Goal: Information Seeking & Learning: Learn about a topic

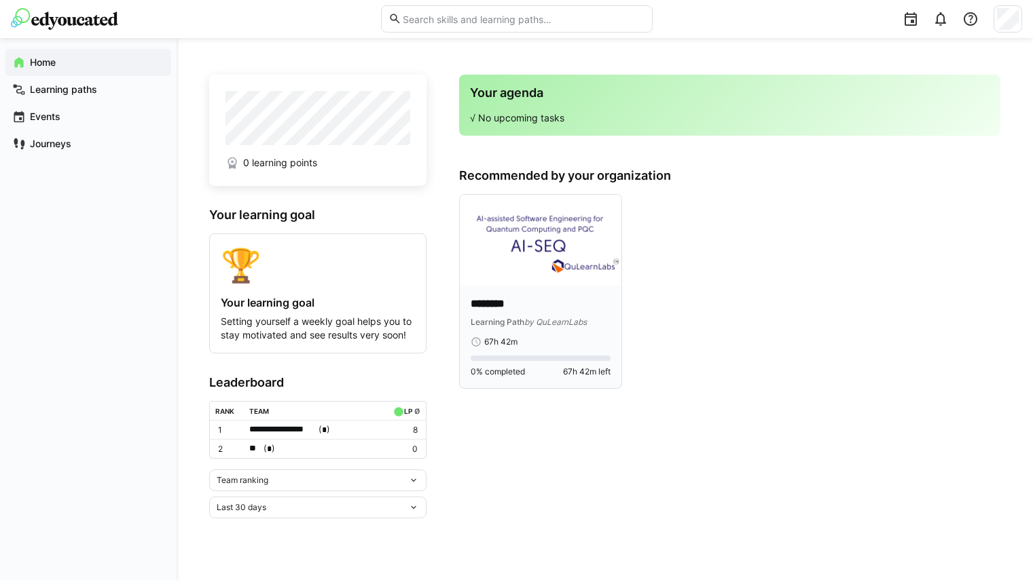
click at [502, 267] on img at bounding box center [541, 240] width 162 height 91
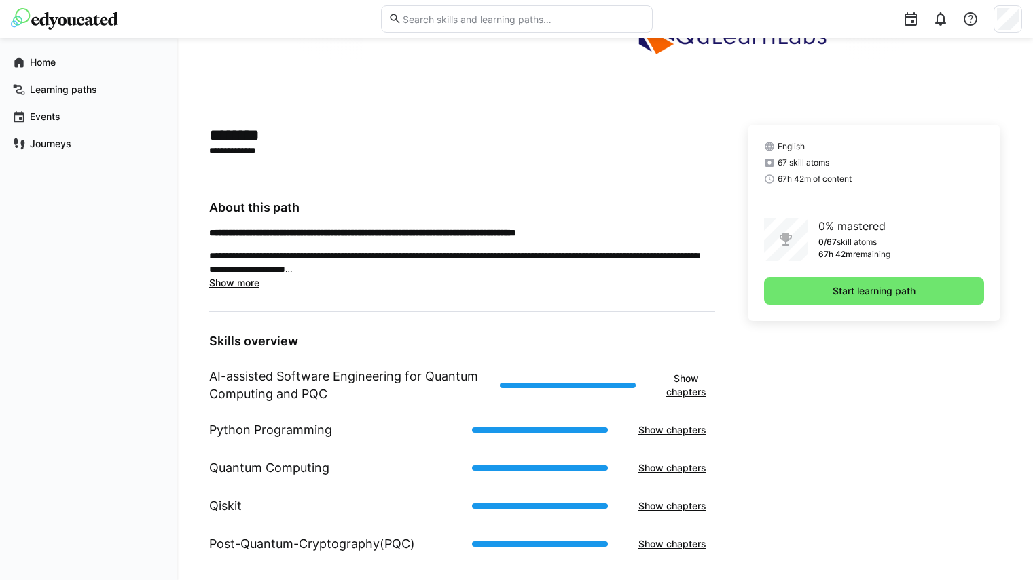
scroll to position [265, 0]
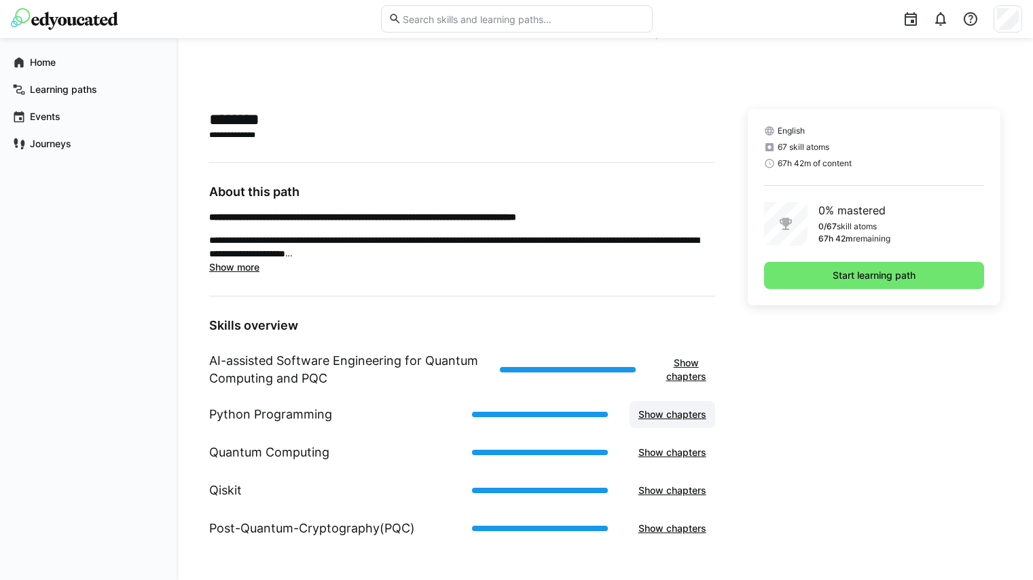
click at [656, 415] on span "Show chapters" at bounding box center [672, 415] width 72 height 14
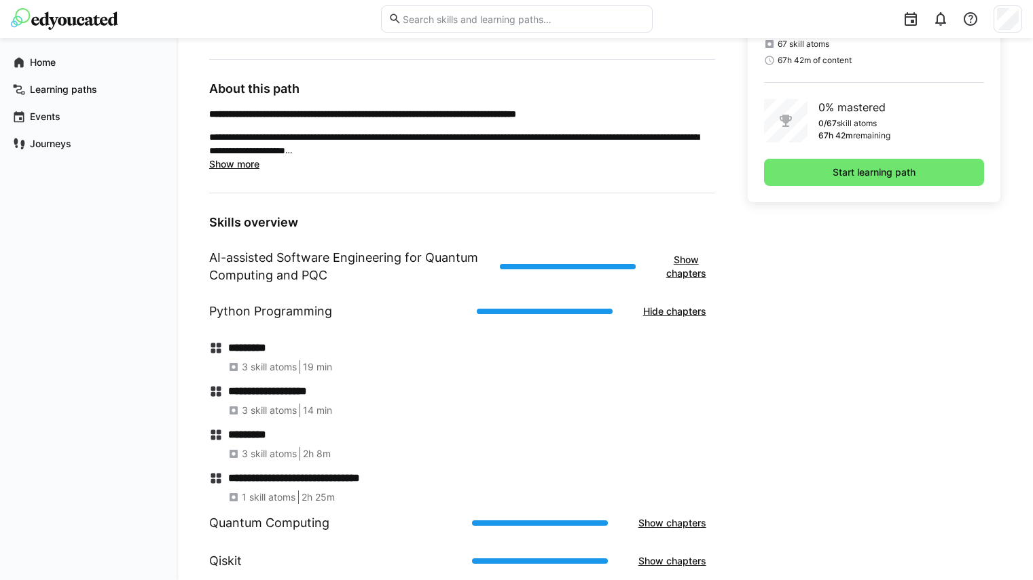
scroll to position [439, 0]
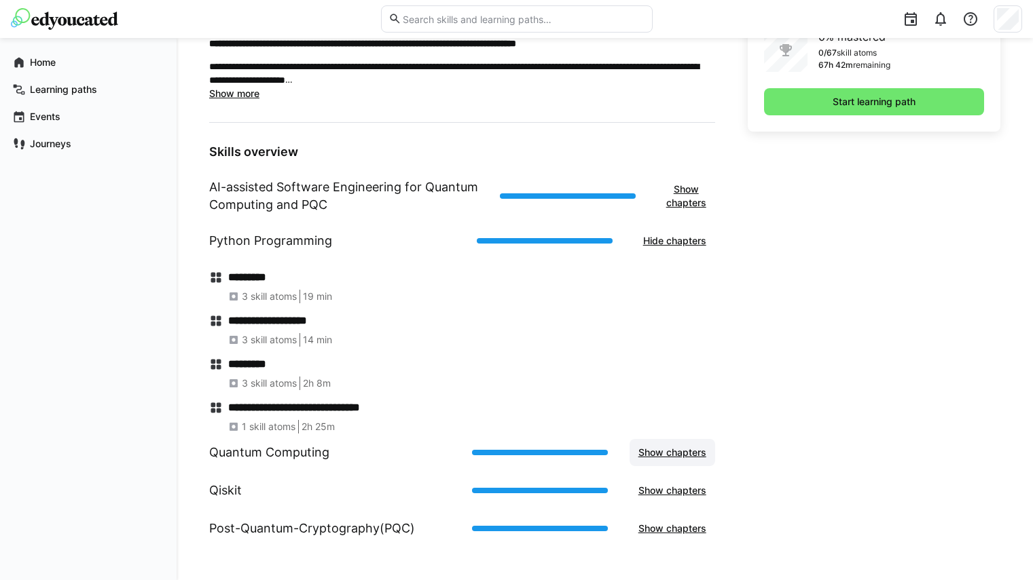
click at [659, 448] on span "Show chapters" at bounding box center [672, 453] width 72 height 14
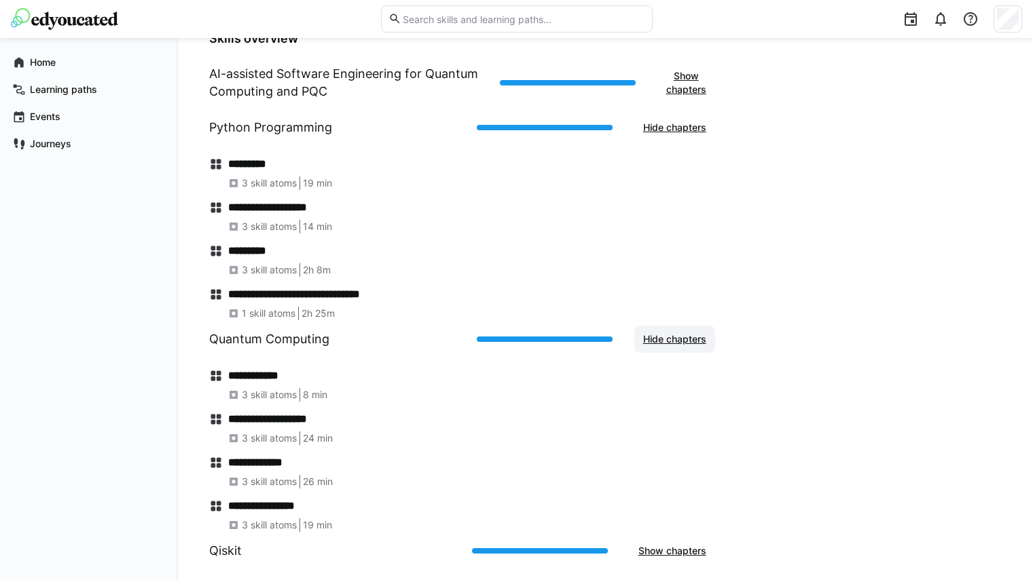
scroll to position [613, 0]
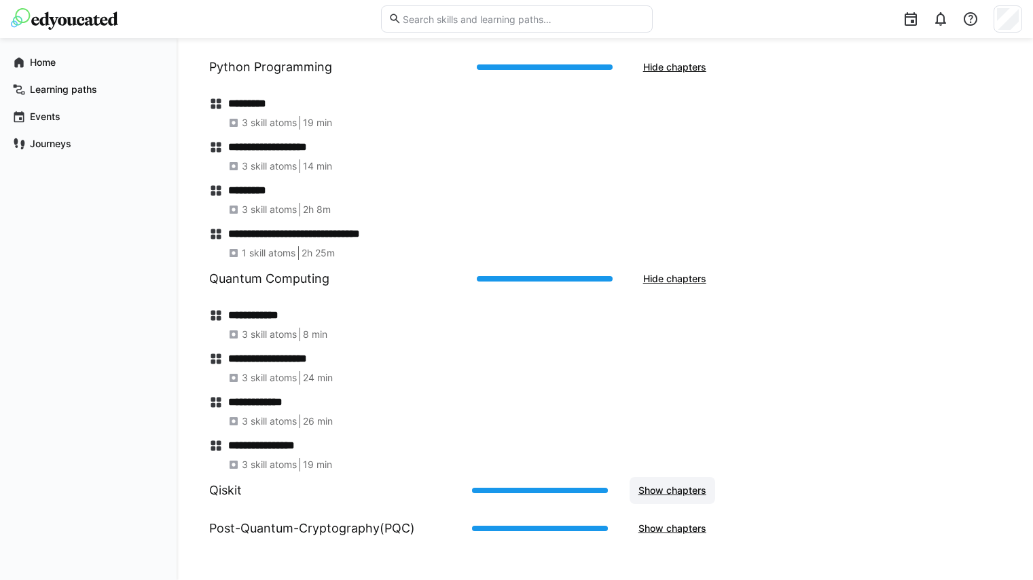
click at [692, 492] on span "Show chapters" at bounding box center [672, 491] width 72 height 14
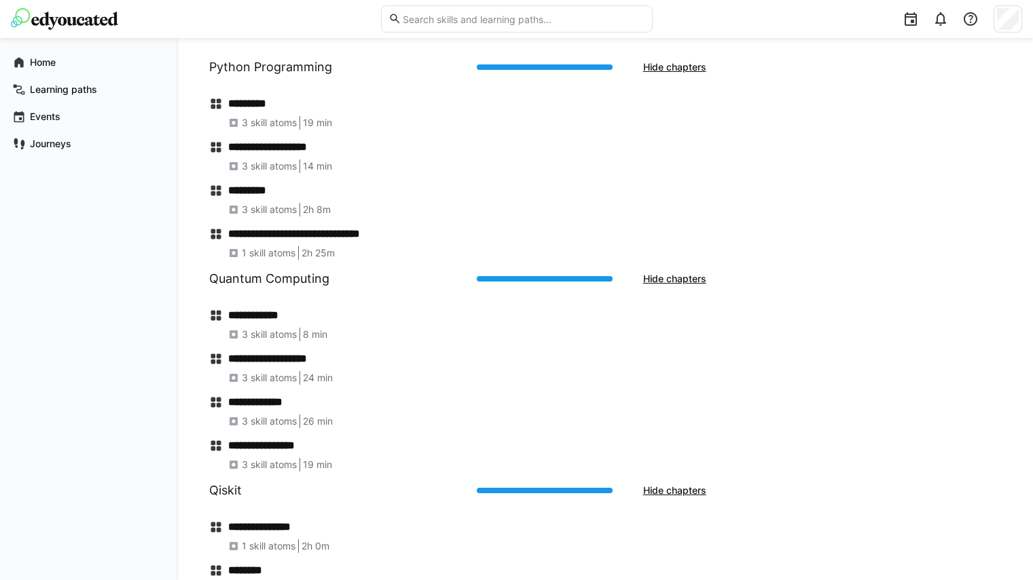
scroll to position [700, 0]
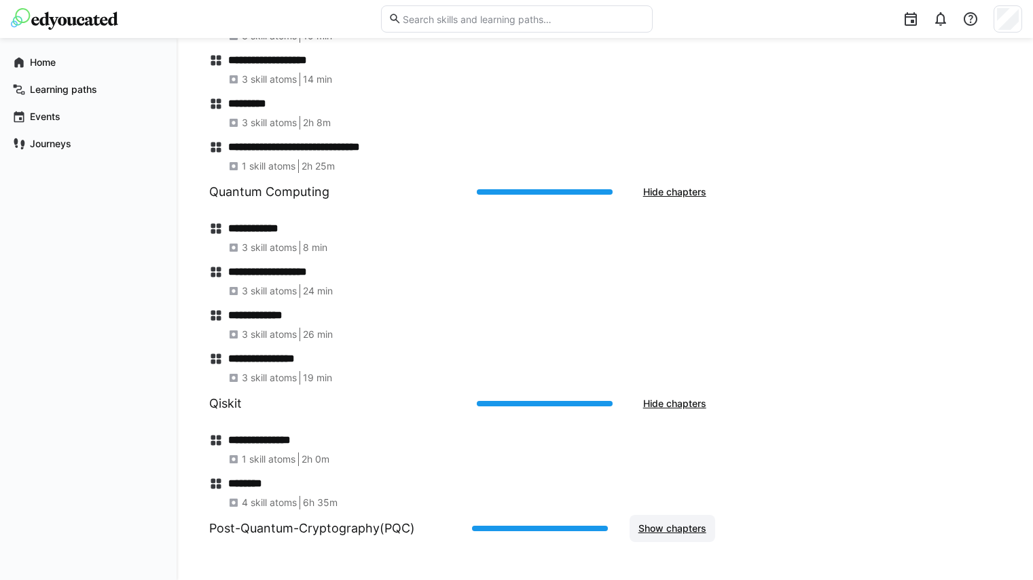
click at [683, 528] on span "Show chapters" at bounding box center [672, 529] width 72 height 14
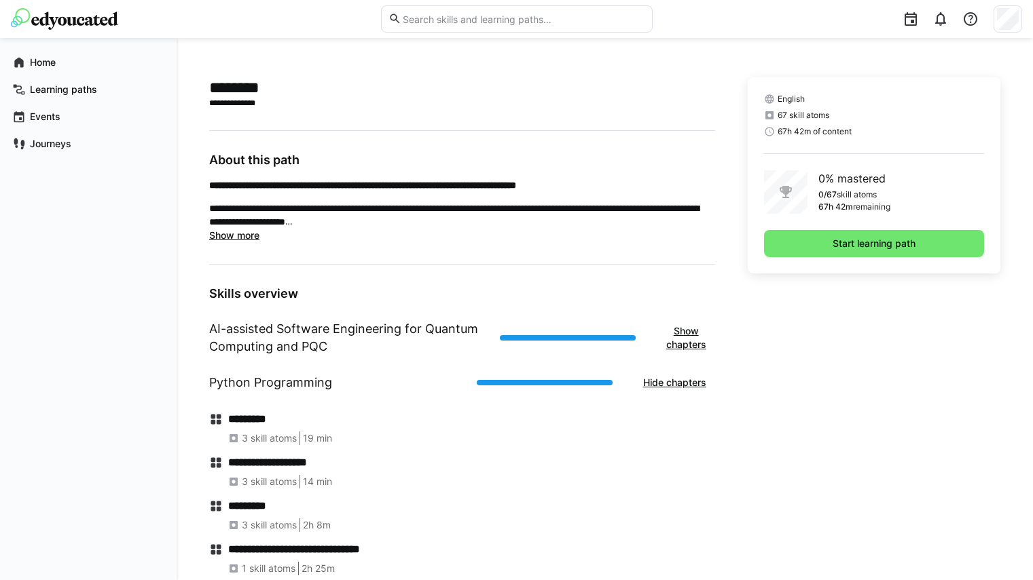
scroll to position [293, 0]
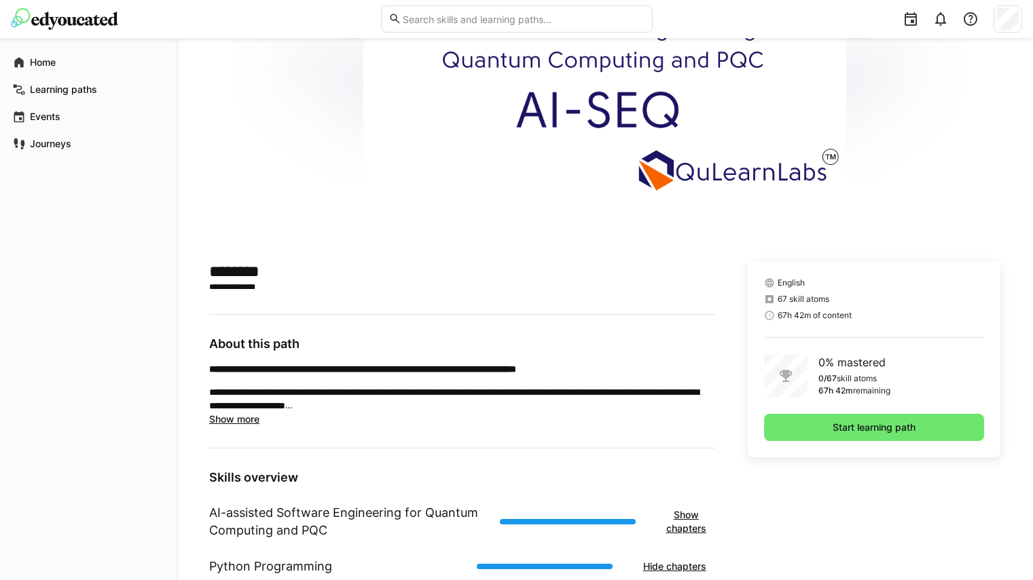
scroll to position [0, 0]
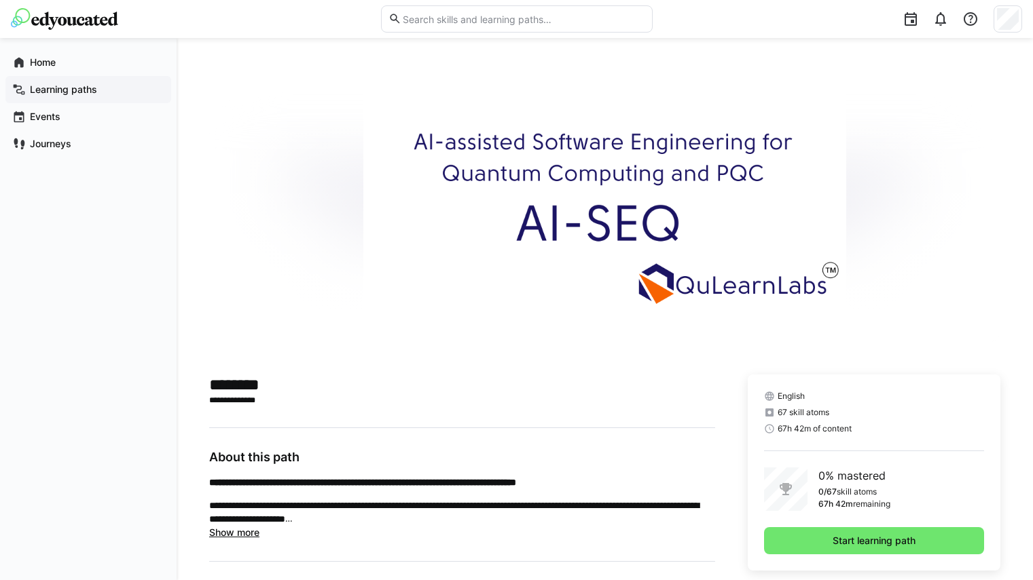
click at [0, 0] on app-navigation-label "Learning paths" at bounding box center [0, 0] width 0 height 0
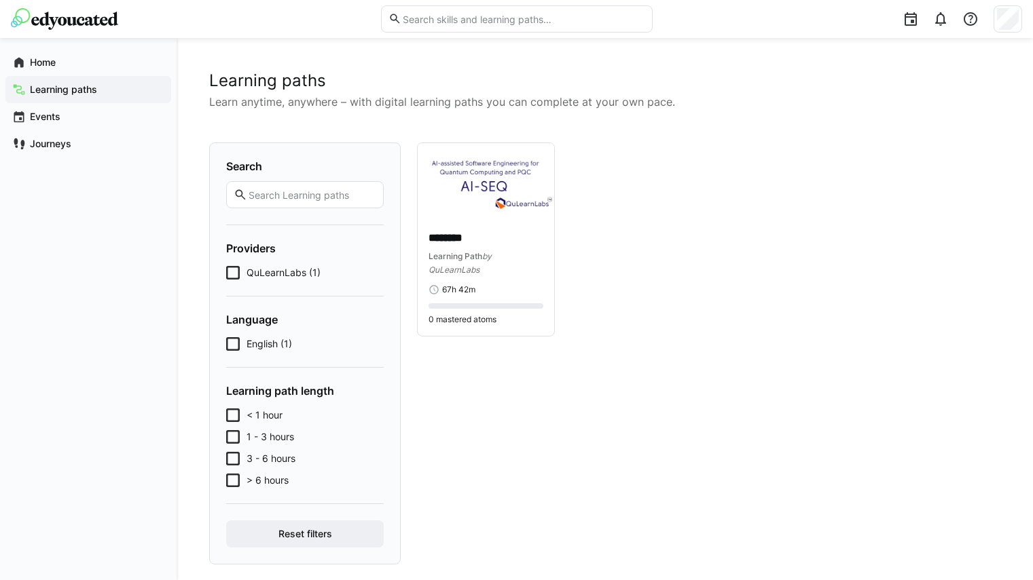
scroll to position [17, 0]
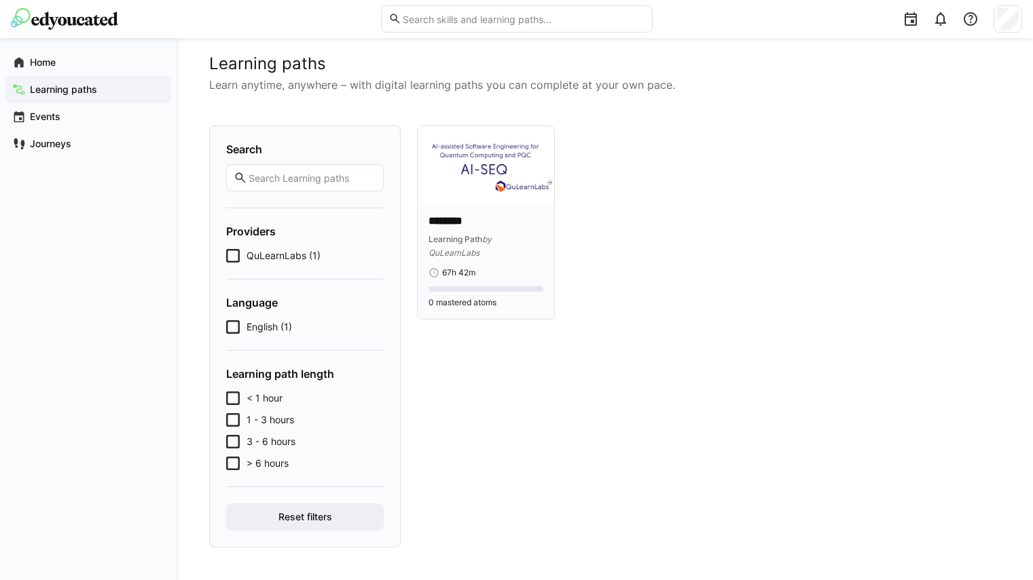
click at [476, 247] on span "by QuLearnLabs" at bounding box center [459, 246] width 63 height 24
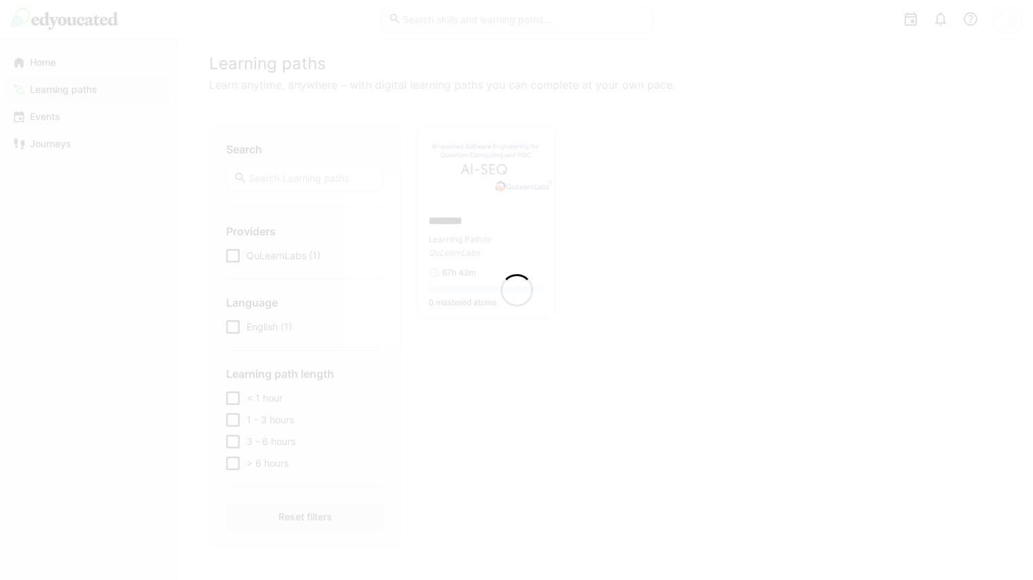
click at [476, 247] on div at bounding box center [516, 290] width 1033 height 580
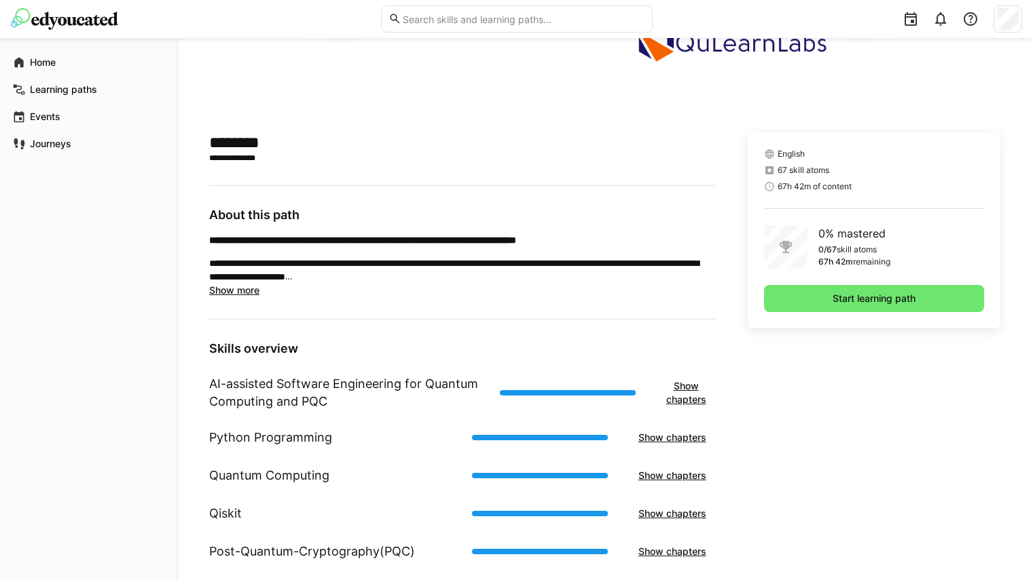
scroll to position [265, 0]
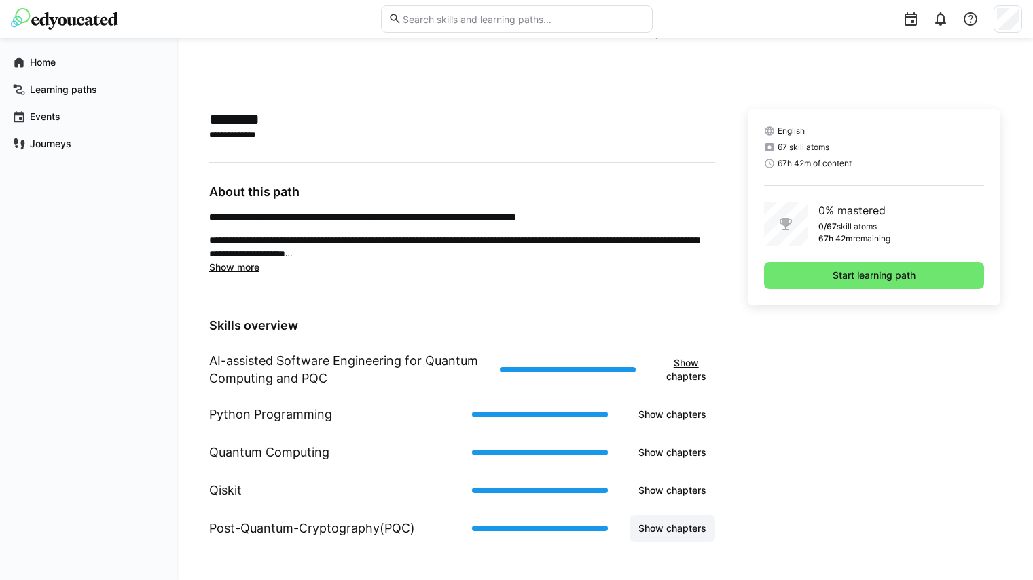
click at [652, 528] on span "Show chapters" at bounding box center [672, 529] width 72 height 14
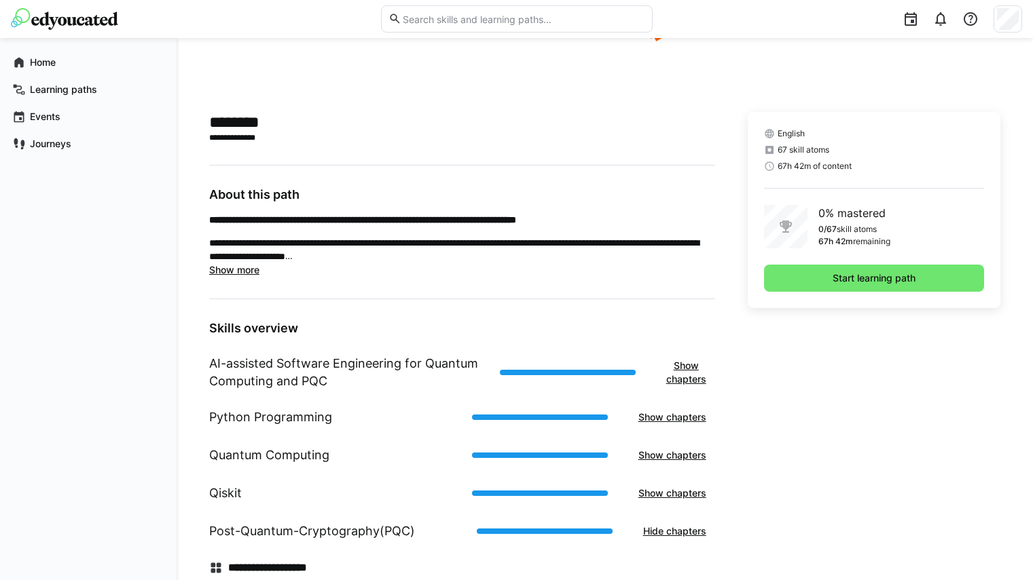
scroll to position [439, 0]
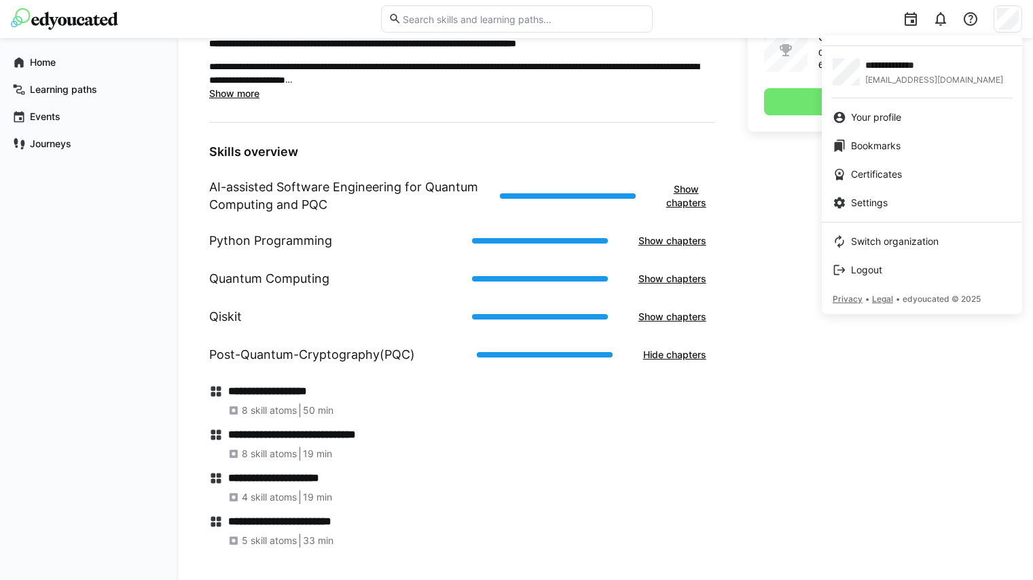
click at [983, 17] on div at bounding box center [516, 290] width 1033 height 580
click at [896, 129] on link "Your profile" at bounding box center [921, 117] width 200 height 29
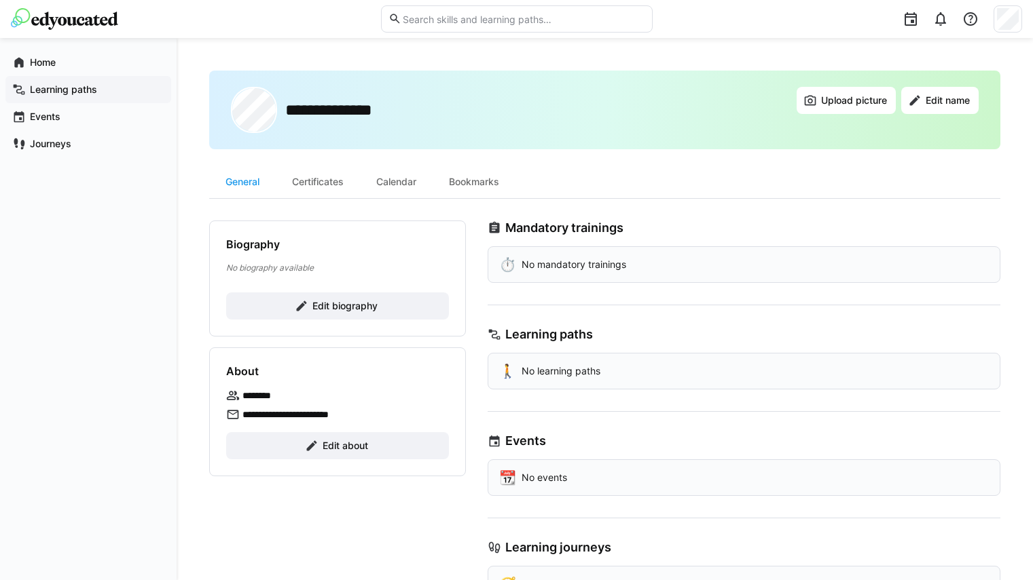
click at [0, 0] on app-navigation-label "Learning paths" at bounding box center [0, 0] width 0 height 0
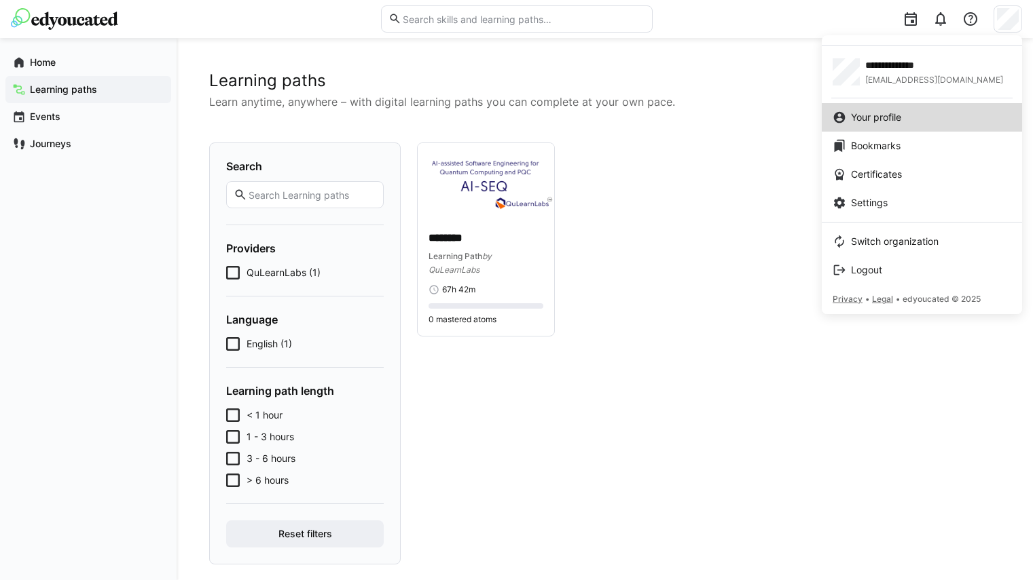
click at [876, 126] on link "Your profile" at bounding box center [921, 117] width 200 height 29
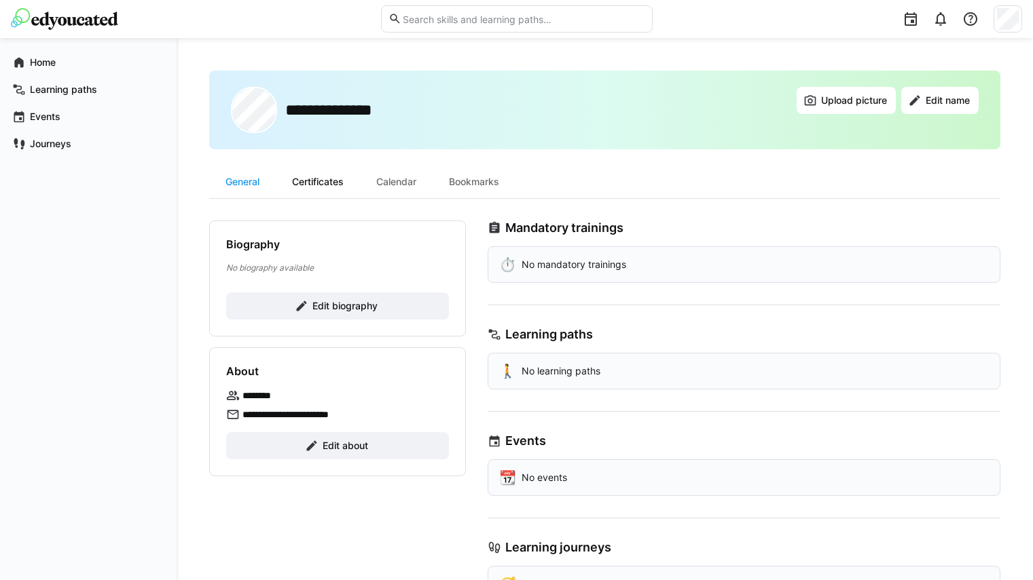
click at [313, 183] on div "Certificates" at bounding box center [318, 182] width 84 height 33
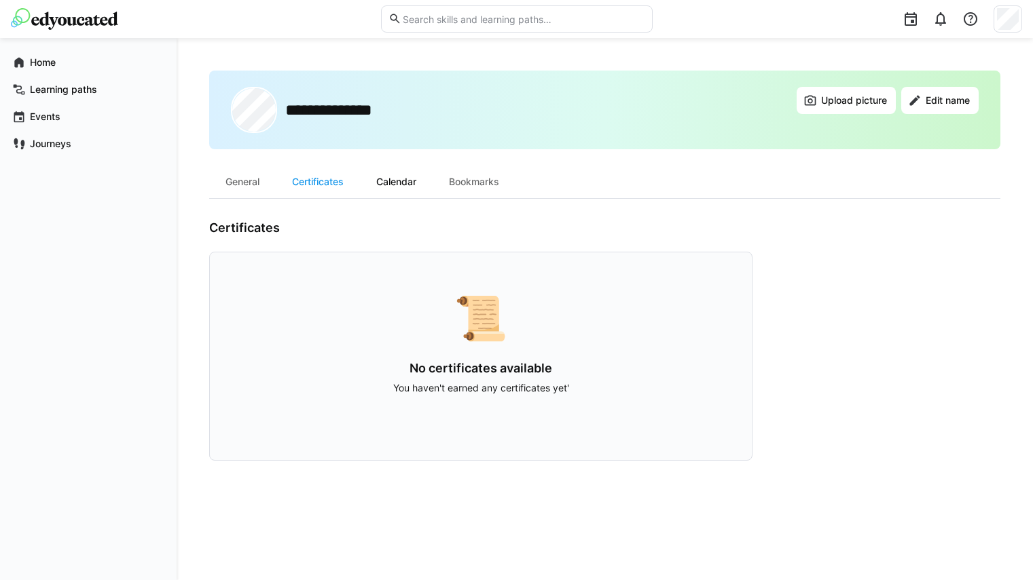
click at [384, 181] on div "Calendar" at bounding box center [396, 182] width 73 height 33
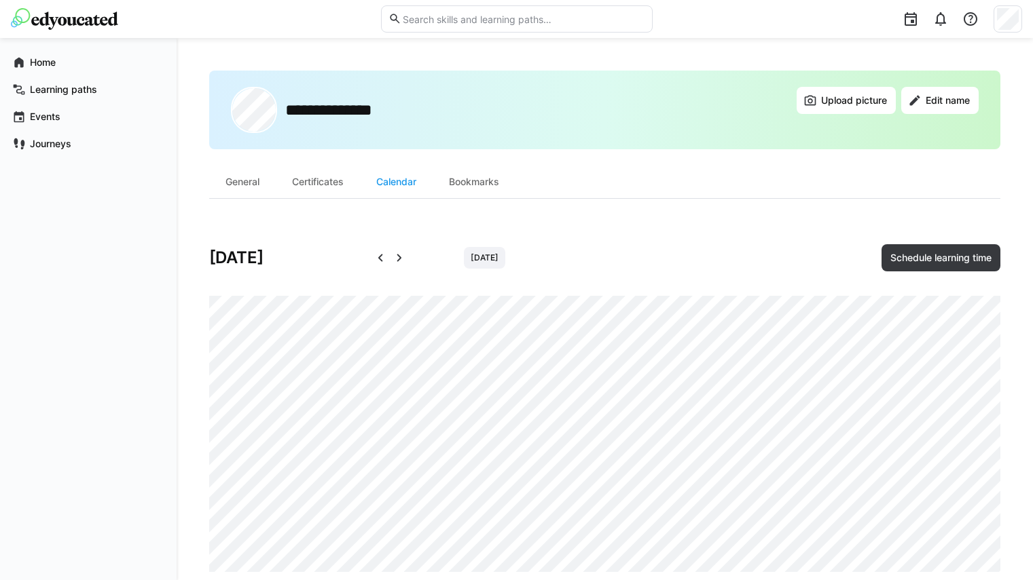
scroll to position [24, 0]
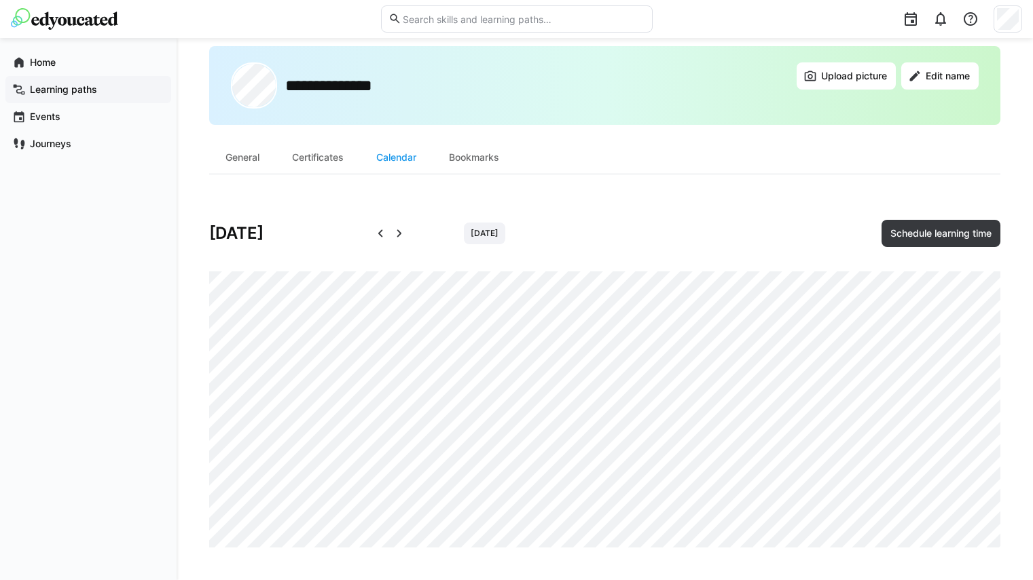
click at [0, 0] on app-navigation-label "Learning paths" at bounding box center [0, 0] width 0 height 0
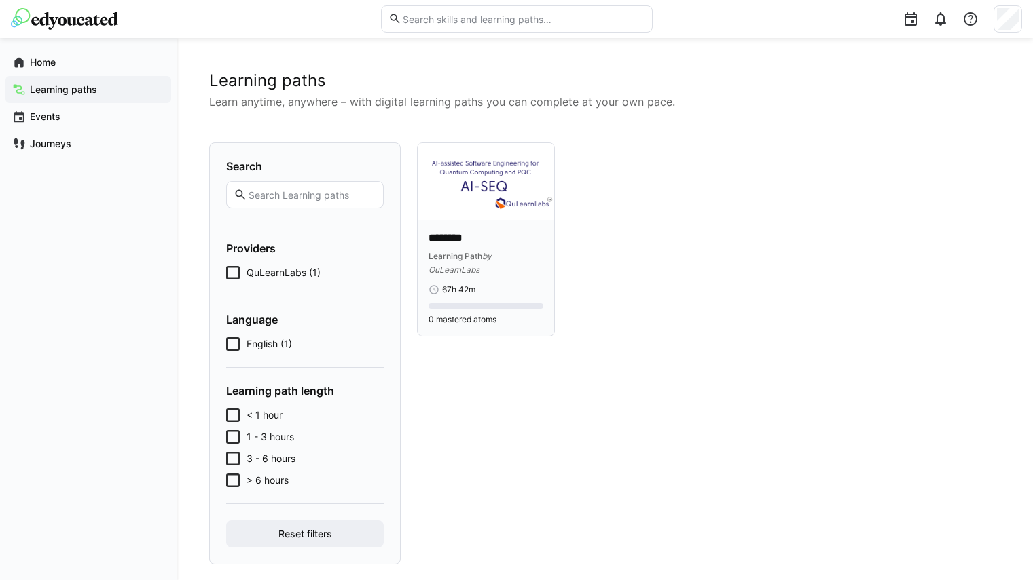
click at [444, 246] on p "********" at bounding box center [485, 239] width 115 height 16
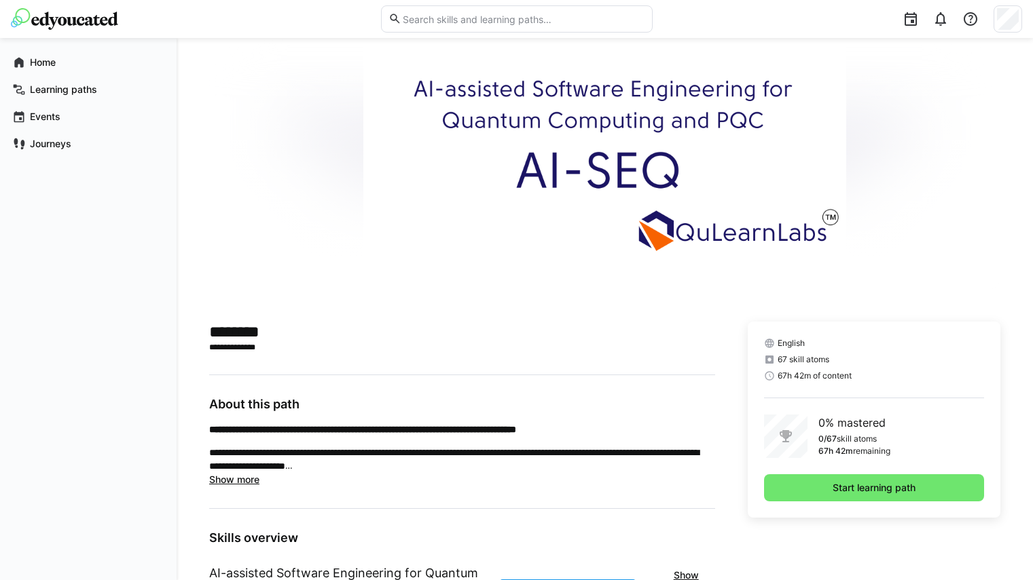
scroll to position [265, 0]
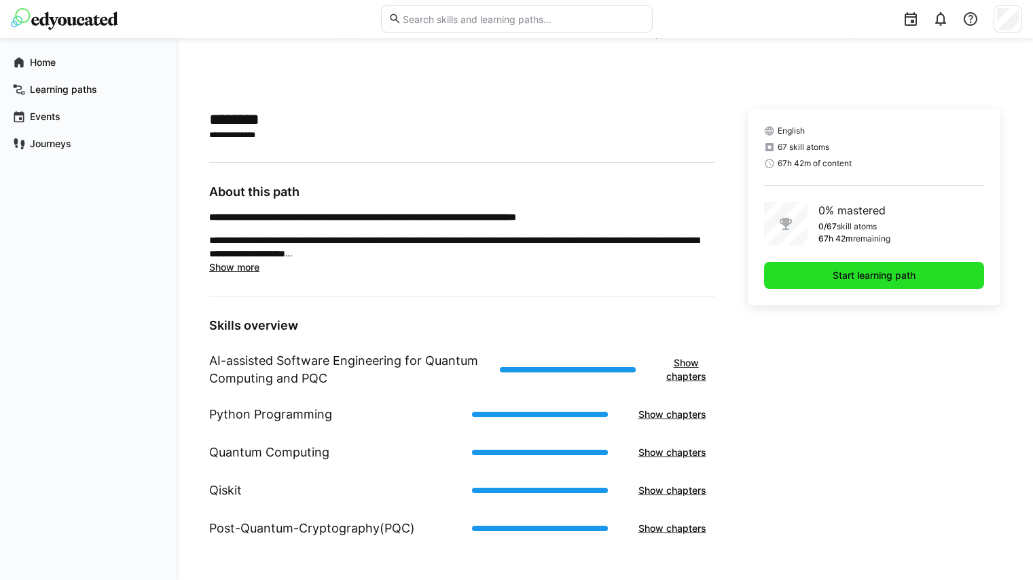
click at [855, 274] on span "Start learning path" at bounding box center [873, 276] width 87 height 14
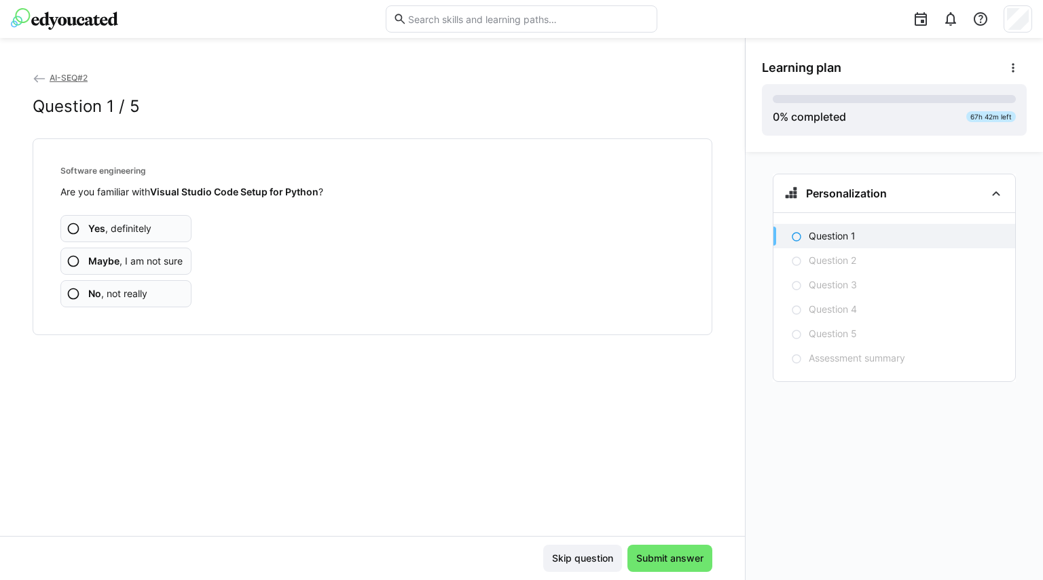
click at [75, 229] on eds-icon at bounding box center [74, 229] width 14 height 14
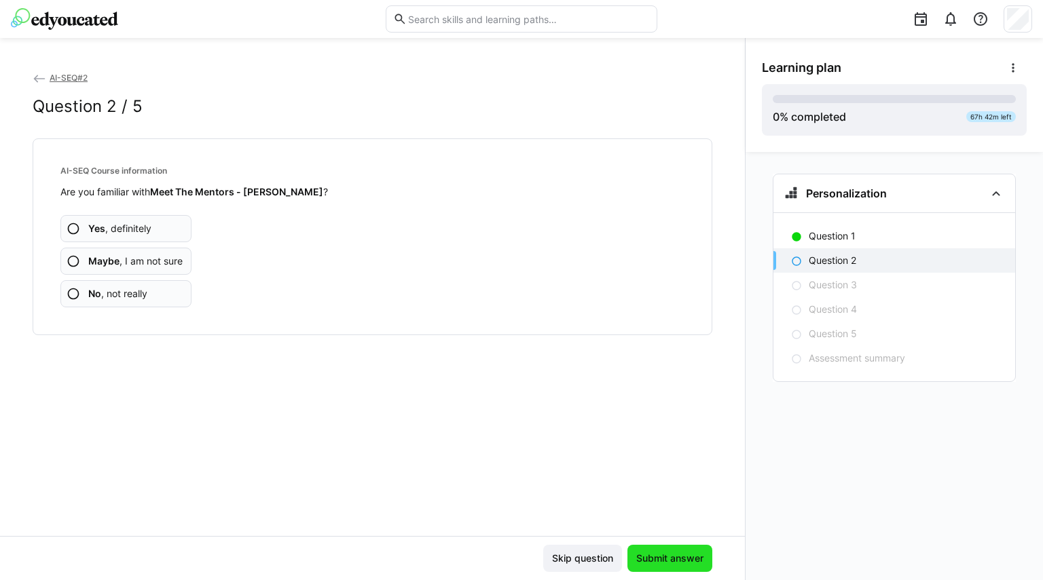
click at [669, 556] on span "Submit answer" at bounding box center [669, 559] width 71 height 14
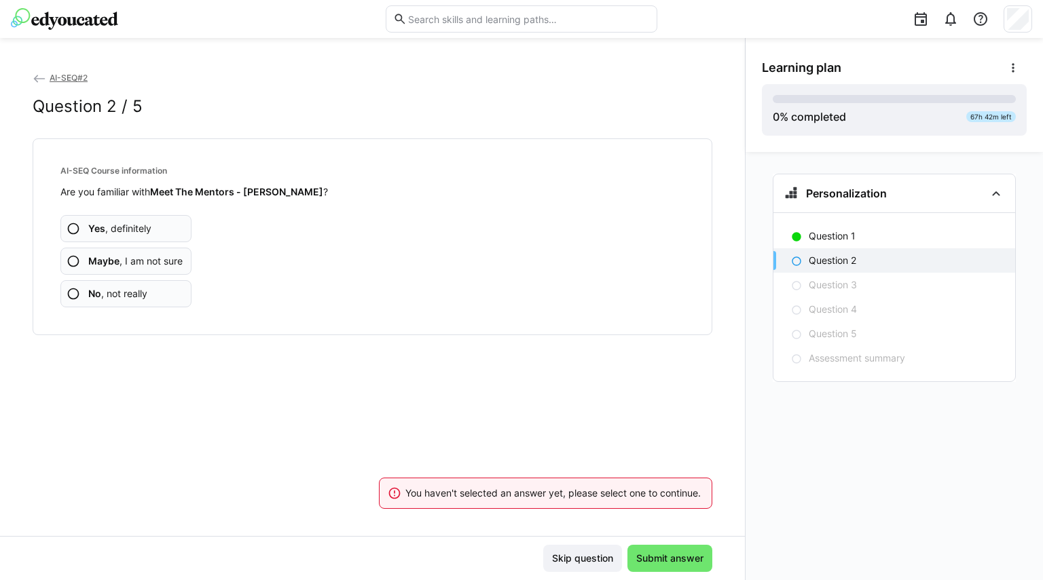
click at [71, 229] on eds-icon at bounding box center [74, 229] width 14 height 14
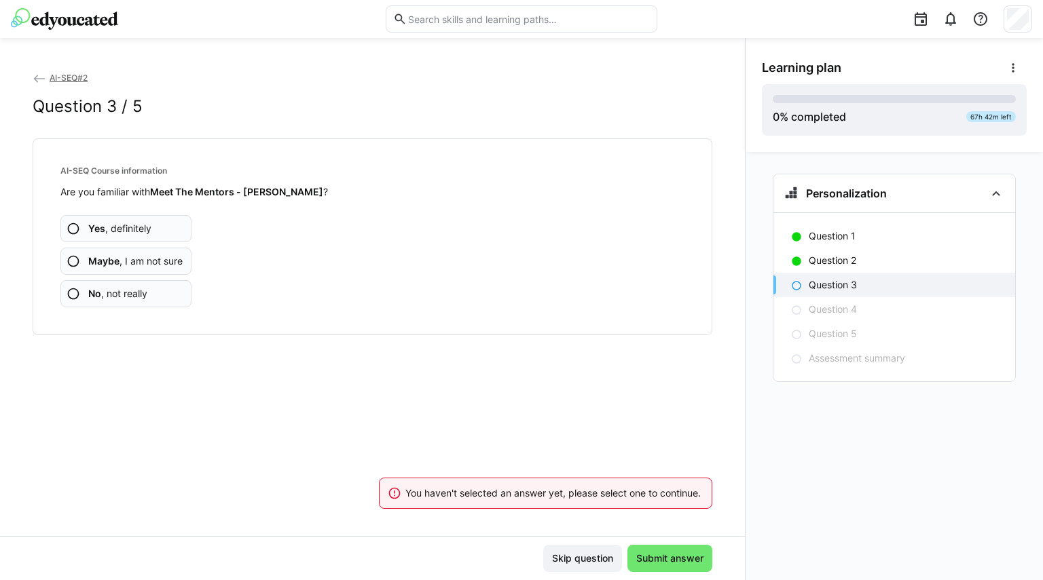
click at [73, 257] on eds-icon at bounding box center [74, 262] width 14 height 14
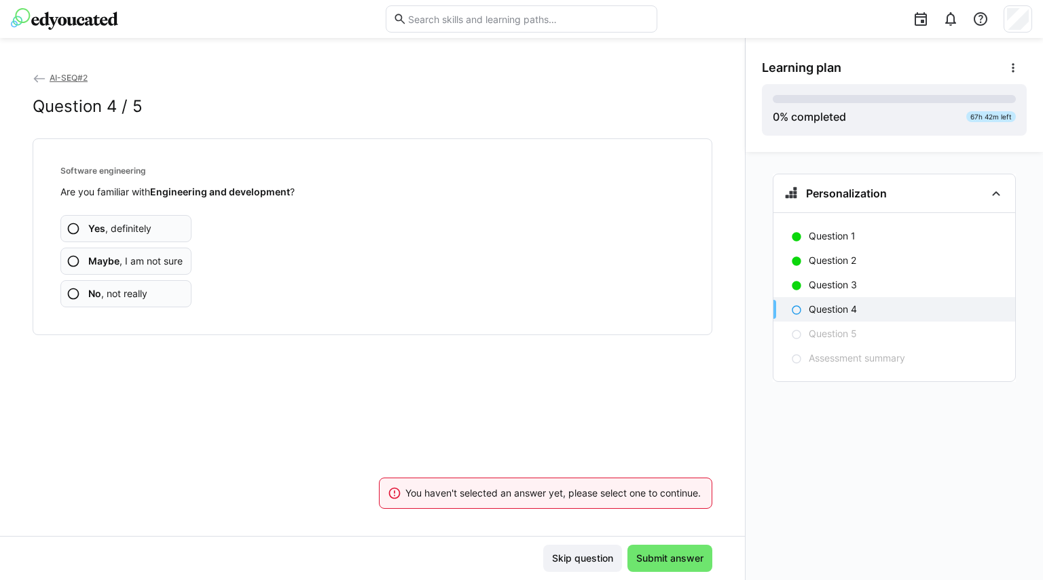
click at [70, 227] on eds-icon at bounding box center [74, 229] width 14 height 14
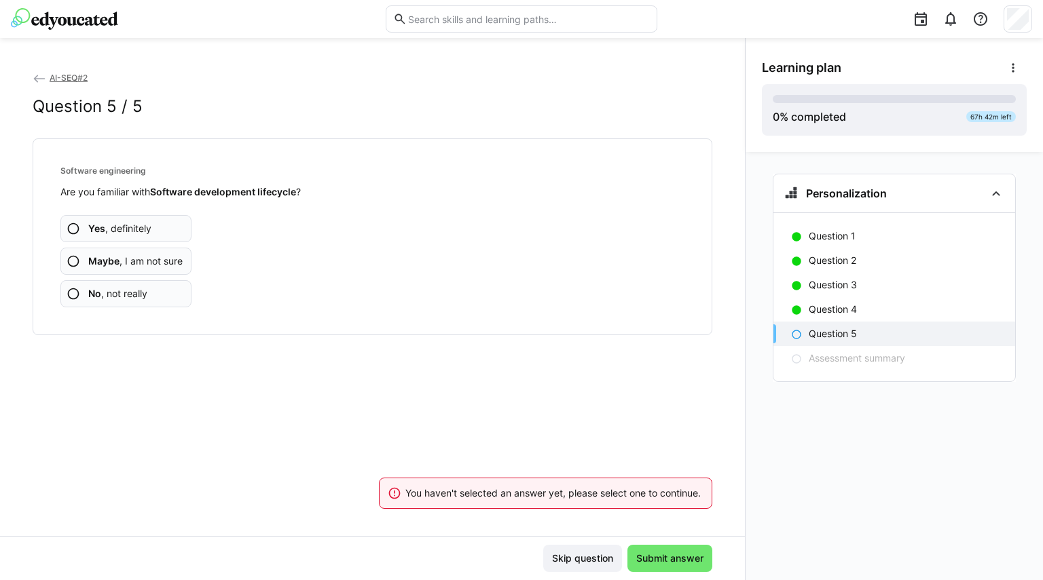
click at [88, 296] on b "No" at bounding box center [94, 294] width 13 height 12
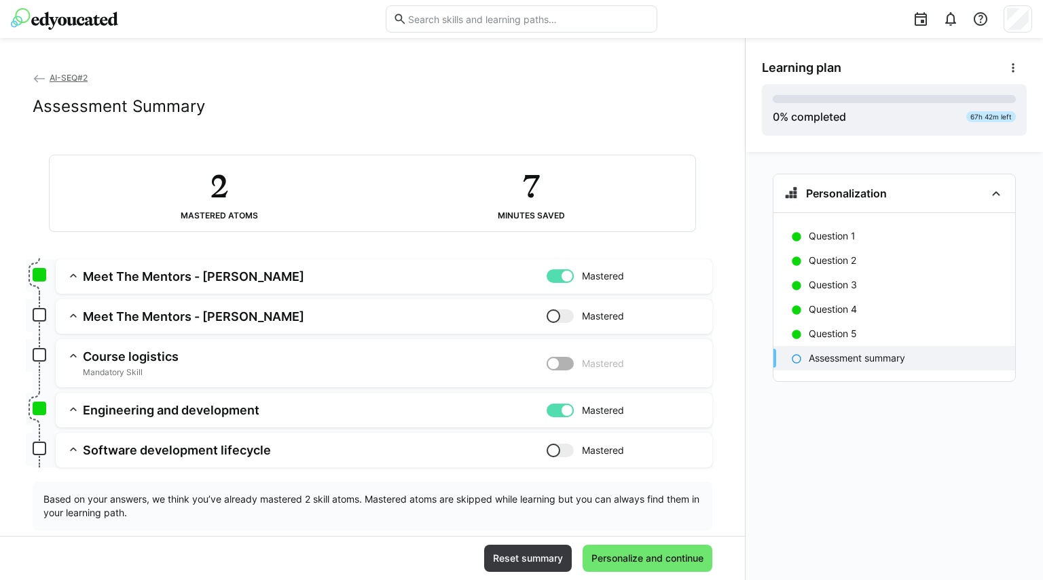
scroll to position [27, 0]
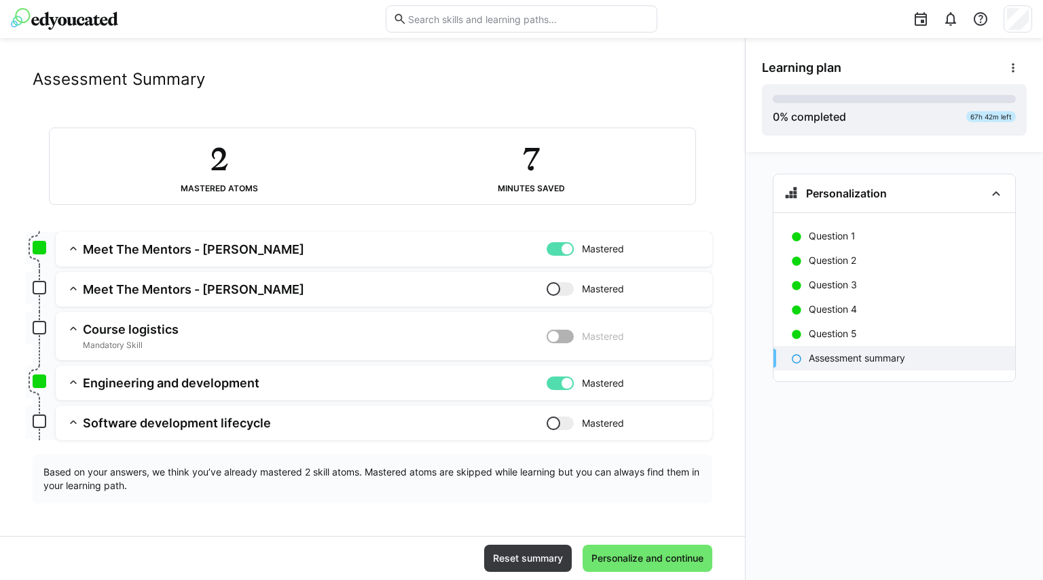
click at [562, 391] on app-assessment-toggle "Mastered" at bounding box center [624, 383] width 155 height 16
click at [562, 388] on div at bounding box center [567, 384] width 14 height 14
click at [631, 559] on span "Personalize and continue" at bounding box center [647, 559] width 116 height 14
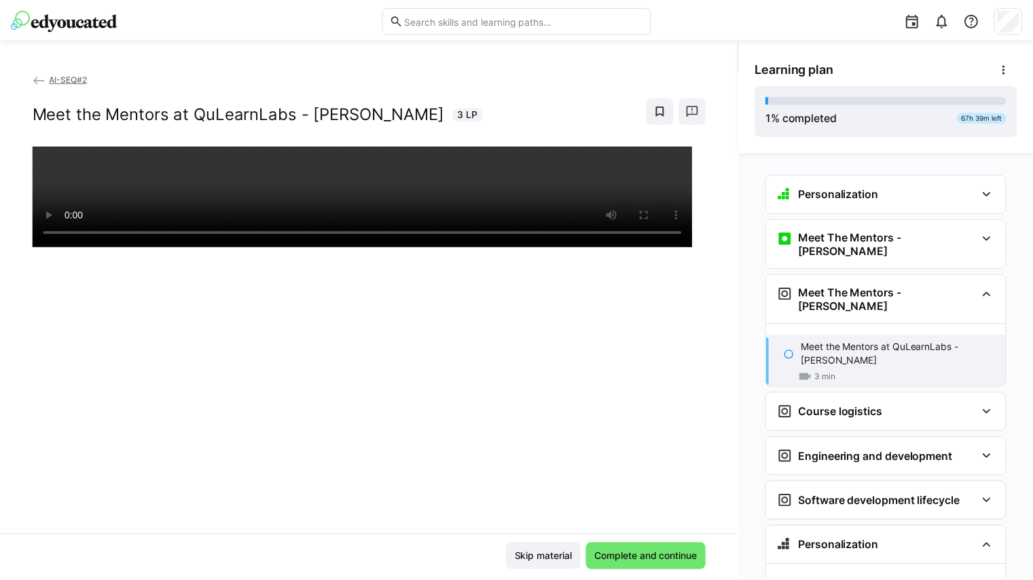
scroll to position [111, 0]
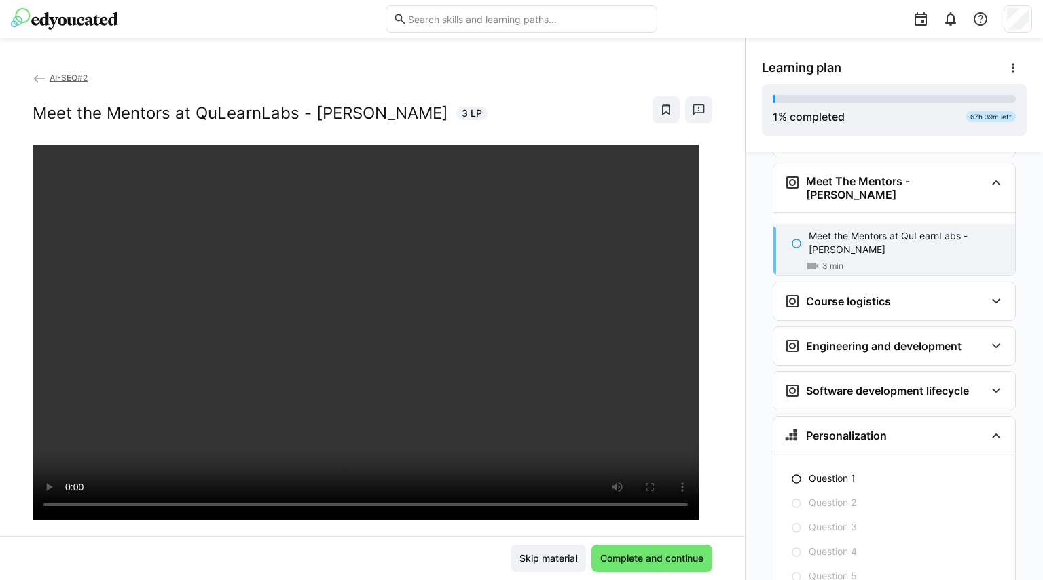
click at [38, 78] on eds-icon at bounding box center [40, 79] width 14 height 14
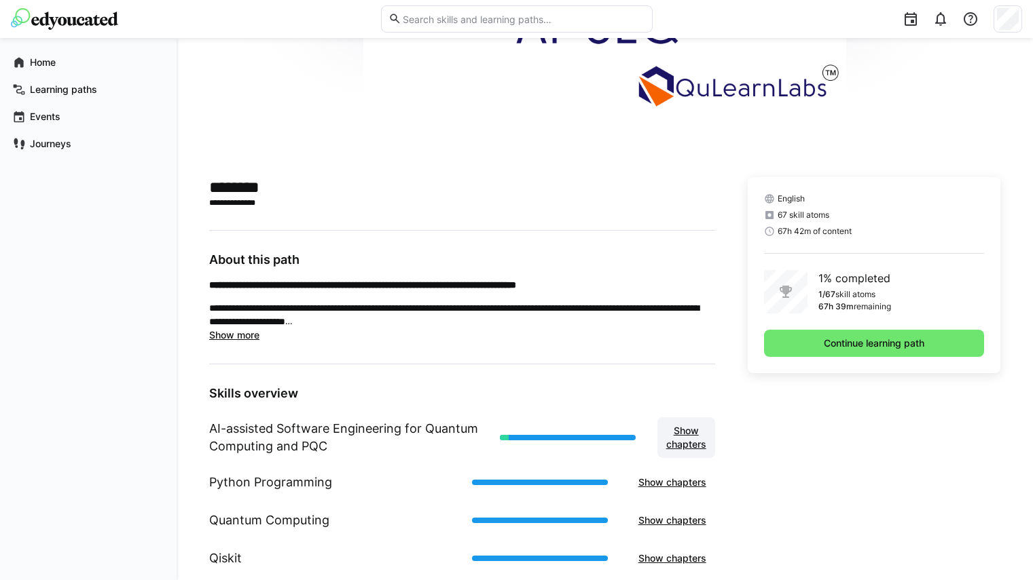
scroll to position [199, 0]
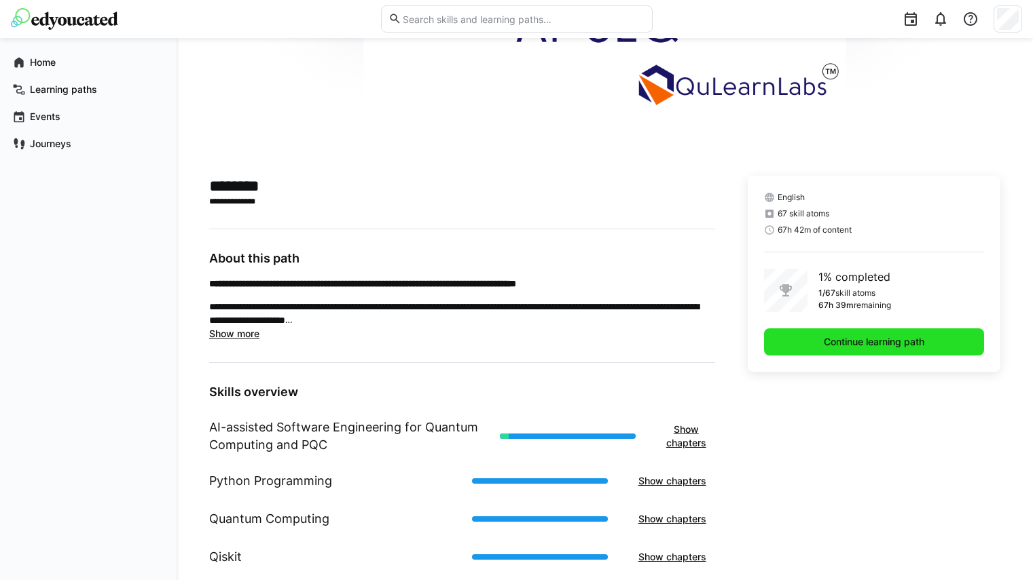
click at [809, 339] on span "Continue learning path" at bounding box center [874, 342] width 220 height 27
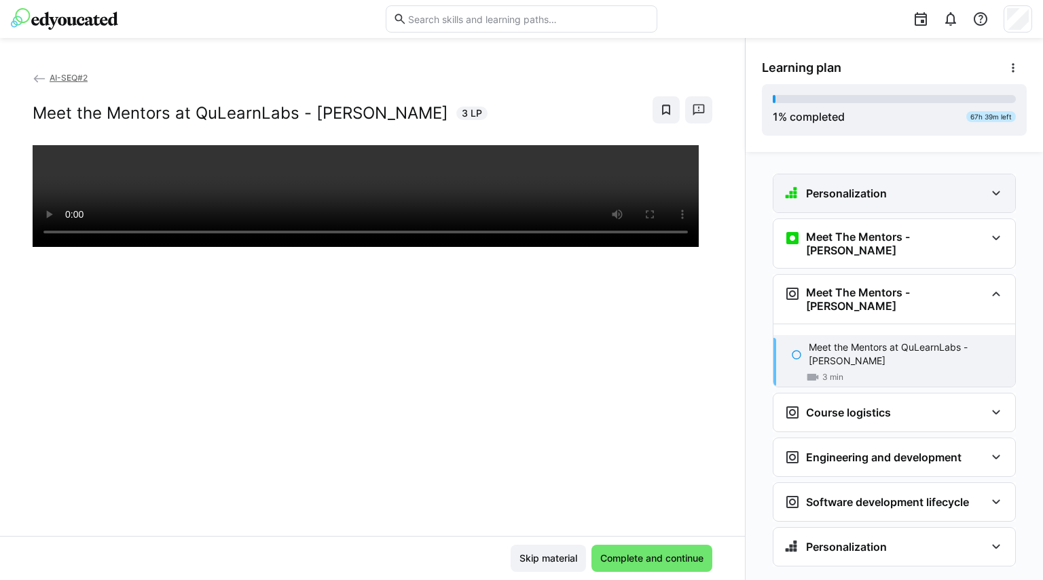
click at [980, 200] on div "Personalization" at bounding box center [894, 193] width 242 height 38
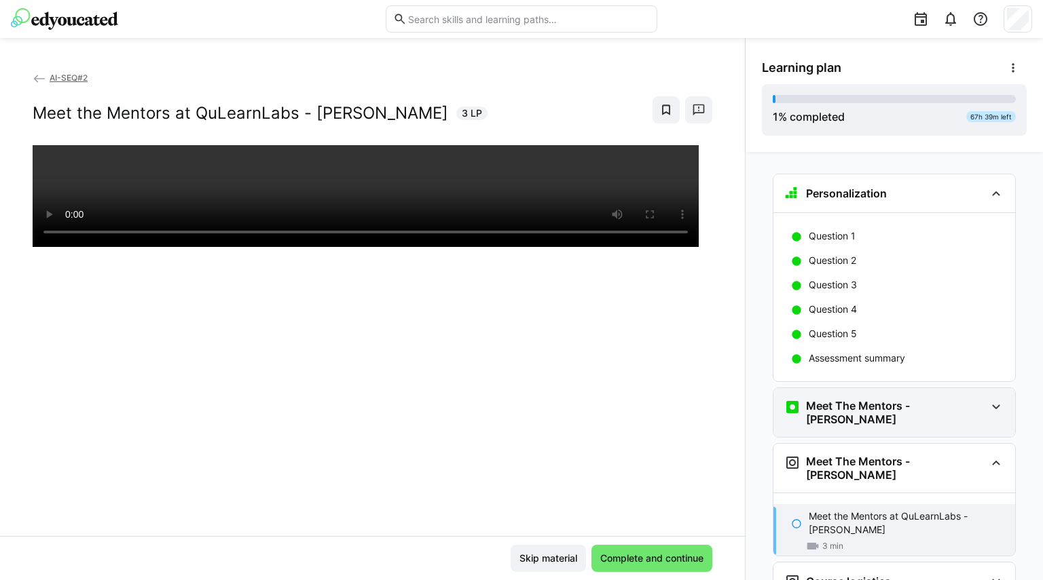
click at [940, 411] on div "Meet The Mentors - [PERSON_NAME]" at bounding box center [884, 412] width 201 height 27
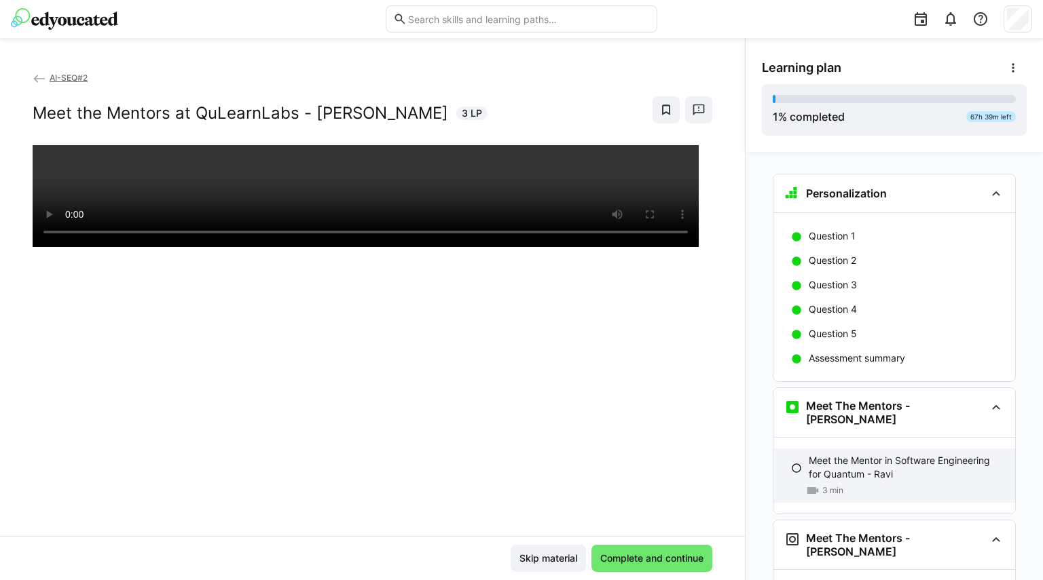
click at [793, 463] on eds-icon at bounding box center [796, 468] width 11 height 11
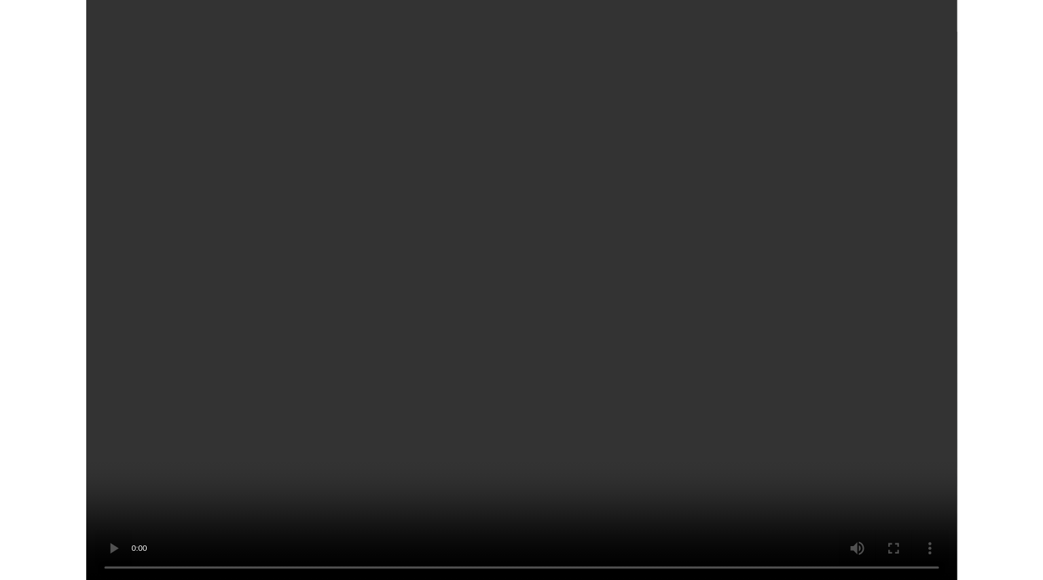
scroll to position [236, 0]
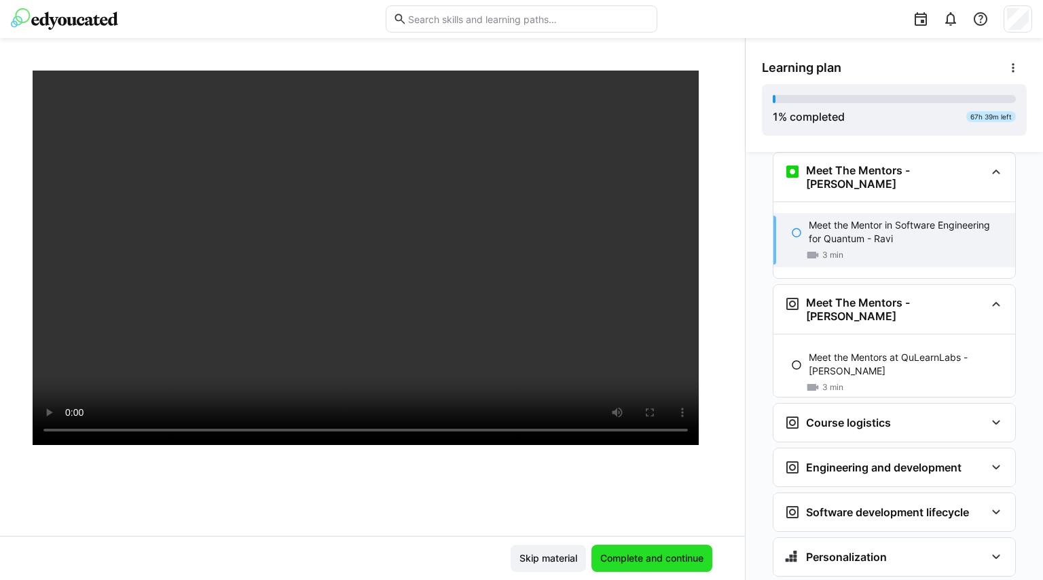
click at [673, 561] on span "Complete and continue" at bounding box center [651, 559] width 107 height 14
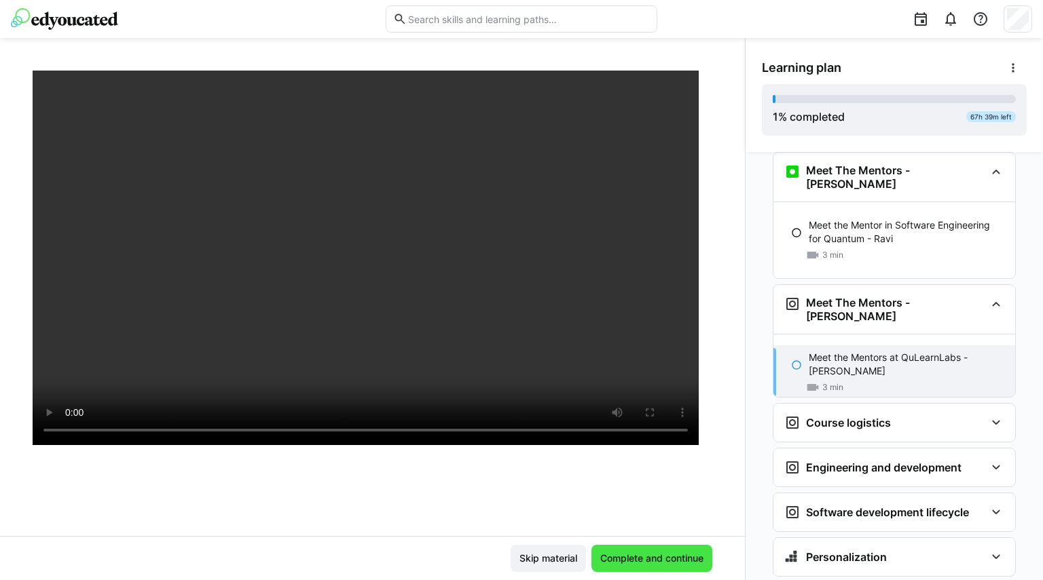
scroll to position [253, 0]
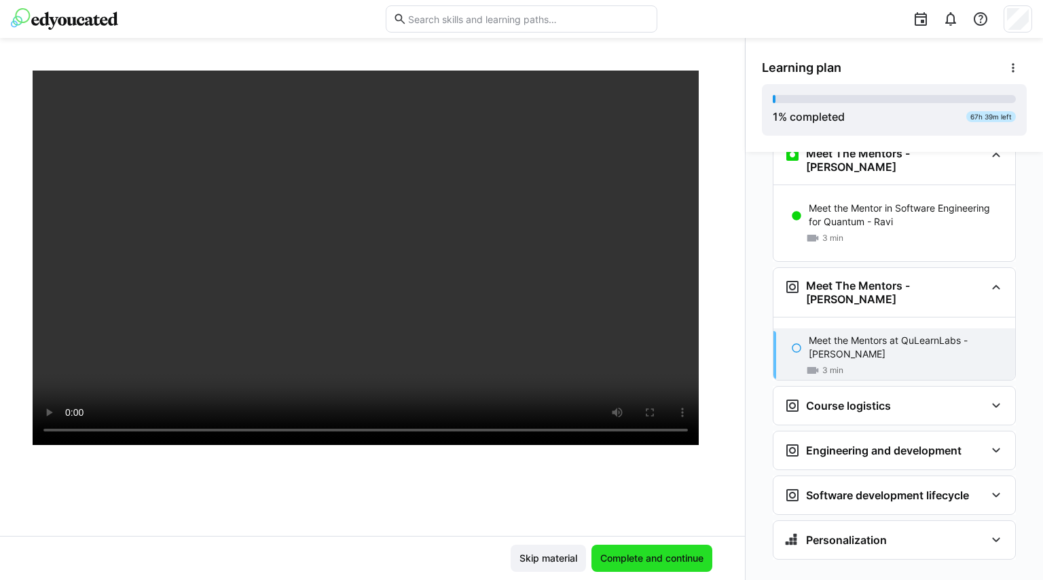
click at [623, 555] on span "Complete and continue" at bounding box center [651, 559] width 107 height 14
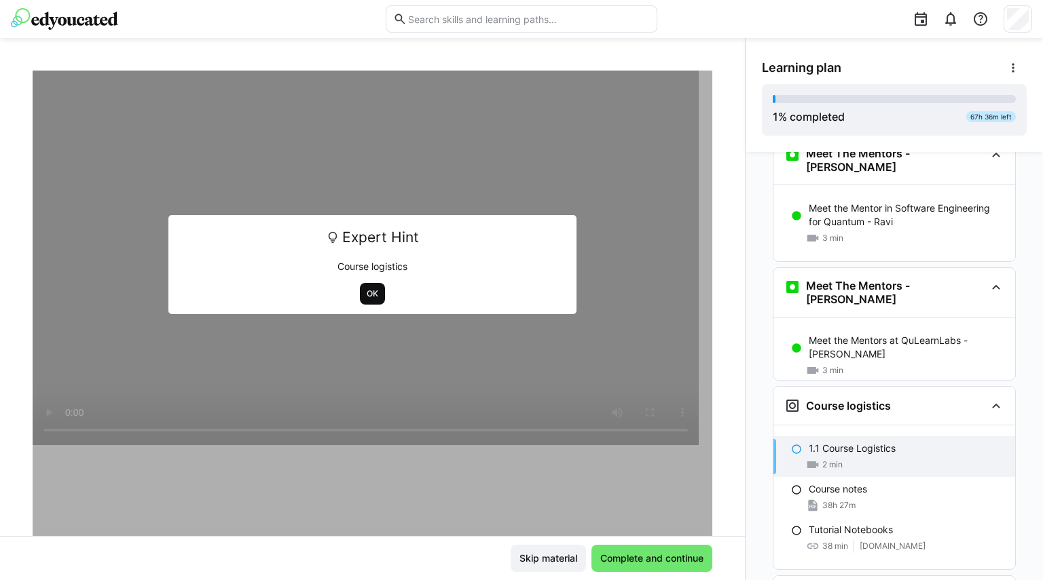
click at [374, 297] on span "OK" at bounding box center [372, 294] width 25 height 22
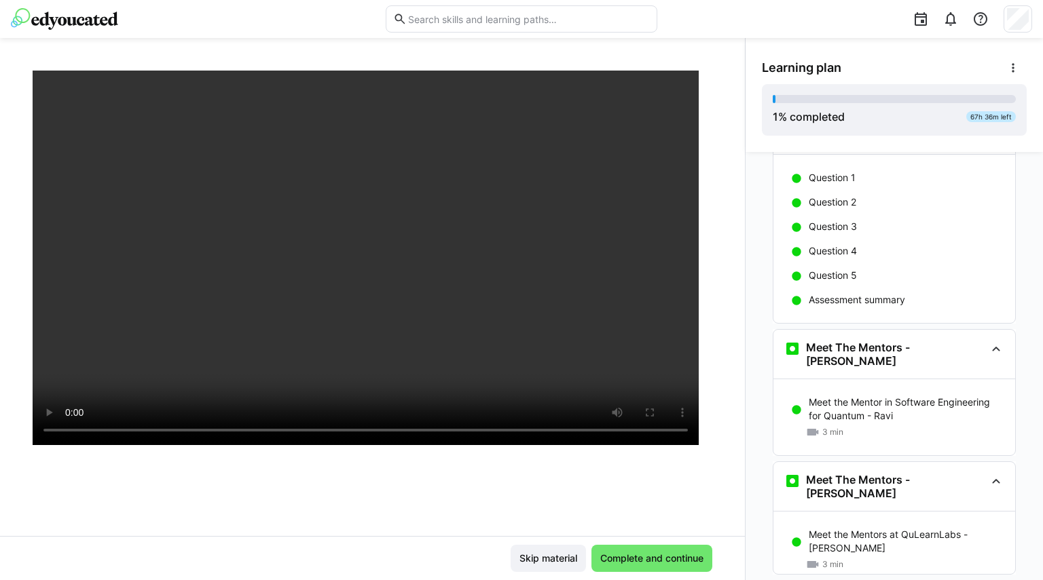
scroll to position [0, 0]
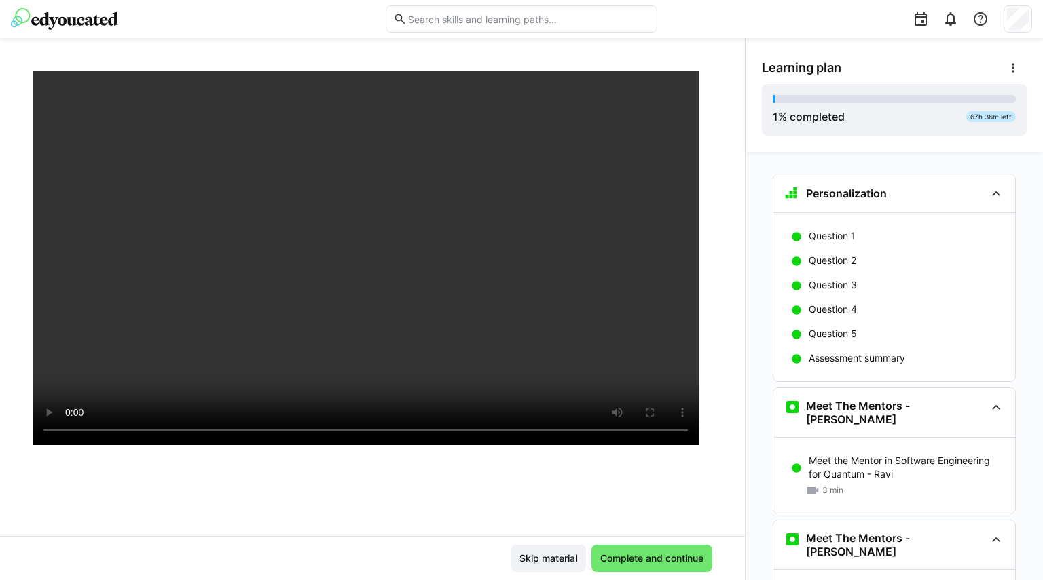
click at [983, 152] on div "Personalization Question 1 Question 2 Question 3 Question 4 Question 5 Assessme…" at bounding box center [893, 366] width 297 height 428
click at [983, 160] on div "Personalization Question 1 Question 2 Question 3 Question 4 Question 5 Assessme…" at bounding box center [893, 366] width 297 height 428
